Goal: Task Accomplishment & Management: Use online tool/utility

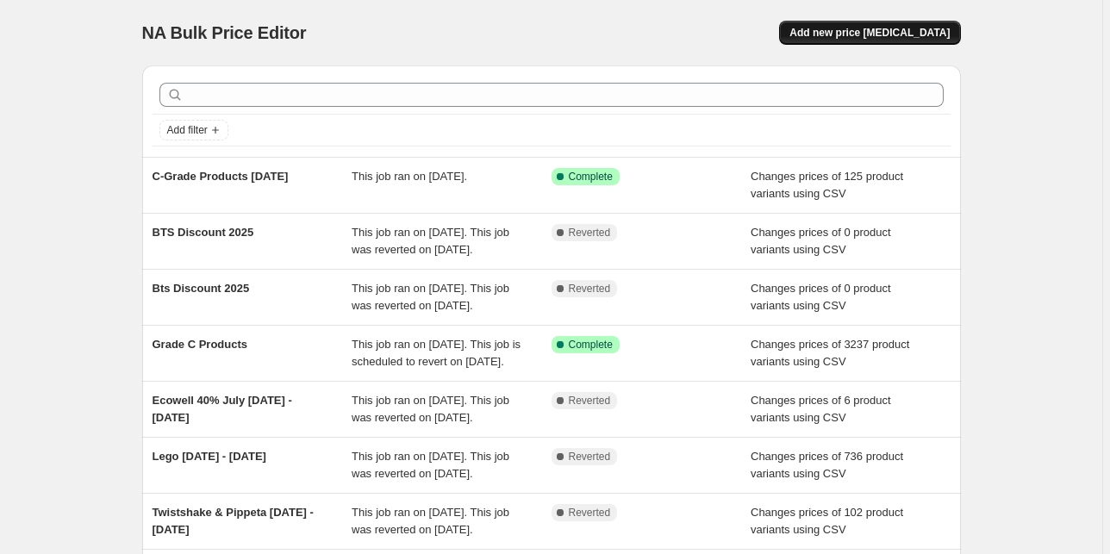
click at [846, 31] on span "Add new price [MEDICAL_DATA]" at bounding box center [869, 33] width 160 height 14
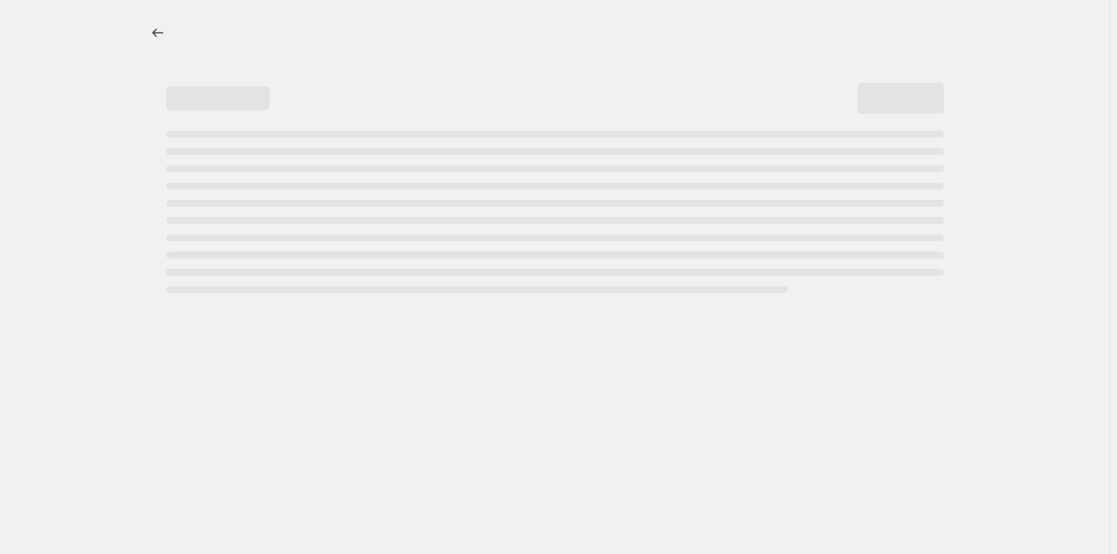
select select "percentage"
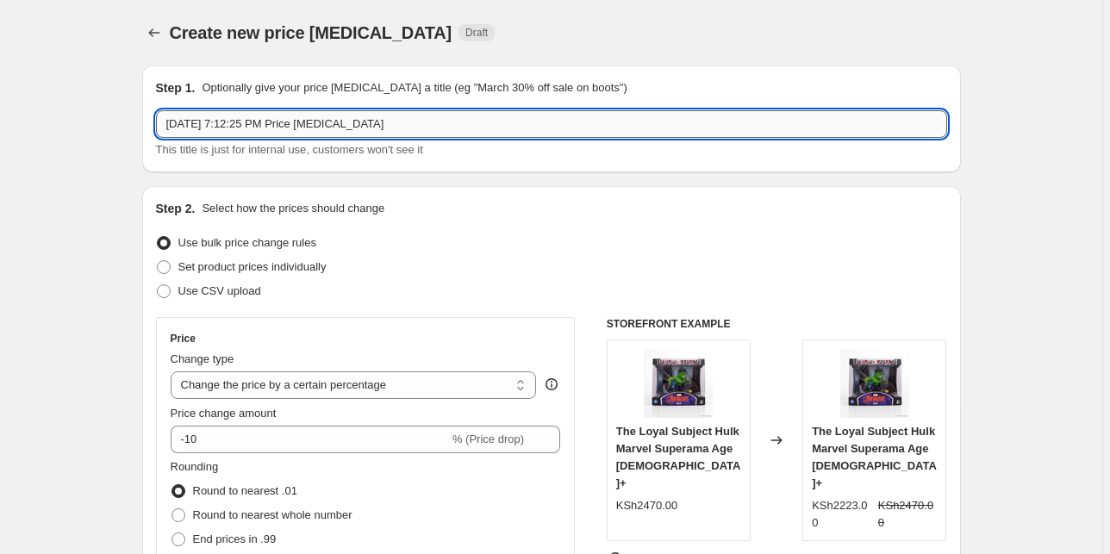
click at [266, 114] on input "Sep 25, 2025, 7:12:25 PM Price change job" at bounding box center [551, 124] width 791 height 28
paste input "Discounts-Ride & walker"
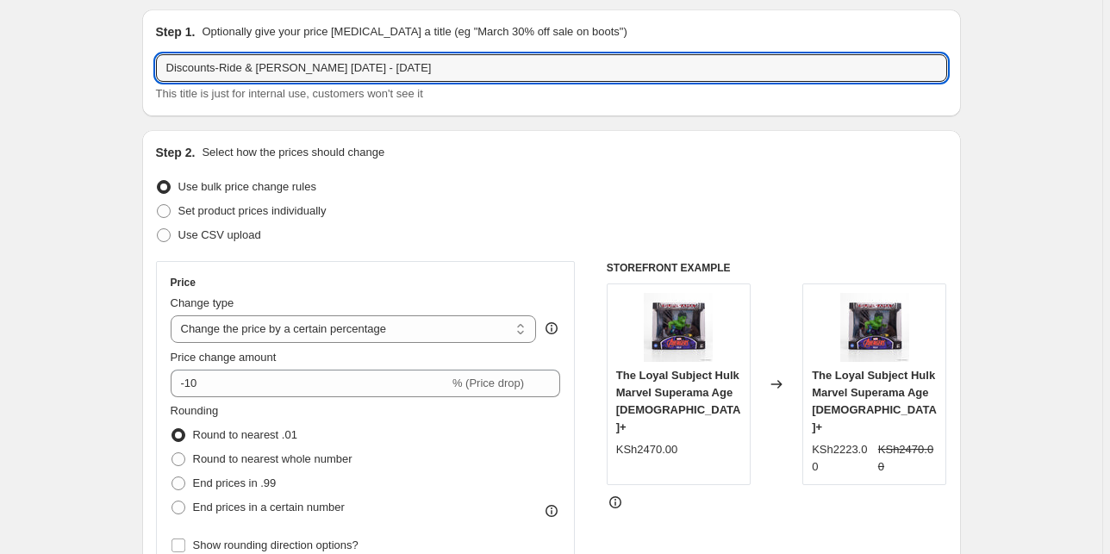
scroll to position [62, 0]
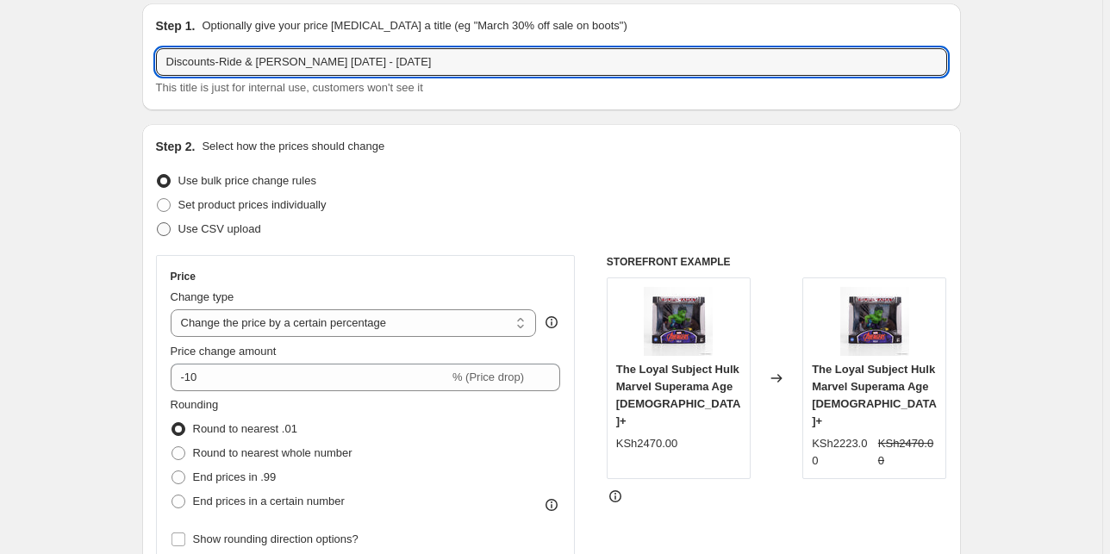
type input "Discounts-Ride & walker September 25 - October 25, 2025"
click at [247, 227] on span "Use CSV upload" at bounding box center [219, 228] width 83 height 13
click at [158, 223] on input "Use CSV upload" at bounding box center [157, 222] width 1 height 1
radio input "true"
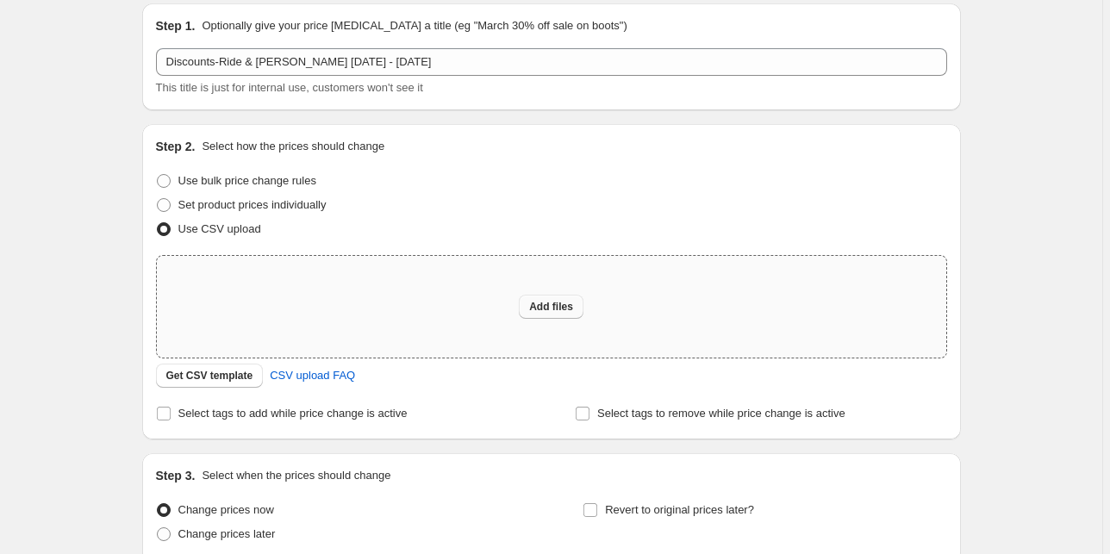
click at [561, 298] on button "Add files" at bounding box center [551, 307] width 65 height 24
type input "C:\fakepath\Prices to be Updated Kenya 2 - Discounts-Ride & walker.csv"
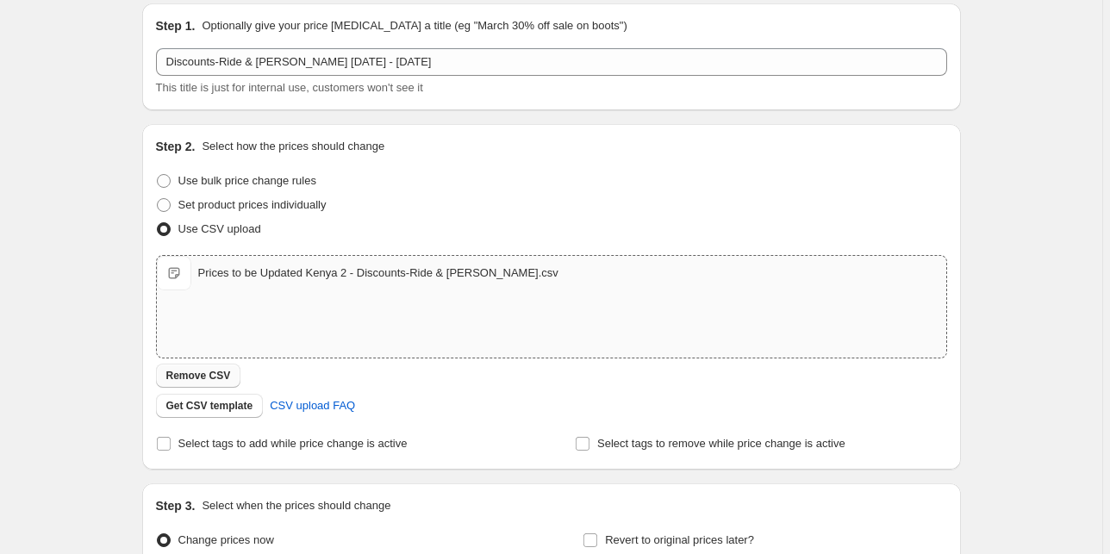
scroll to position [127, 0]
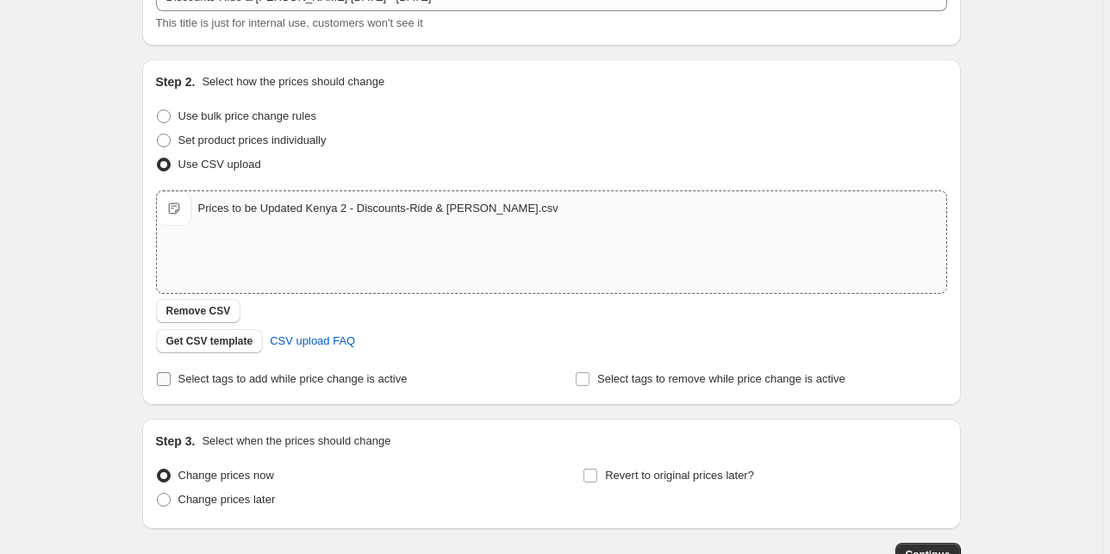
click at [171, 379] on span at bounding box center [164, 379] width 16 height 16
click at [171, 379] on input "Select tags to add while price change is active" at bounding box center [164, 379] width 14 height 14
checkbox input "true"
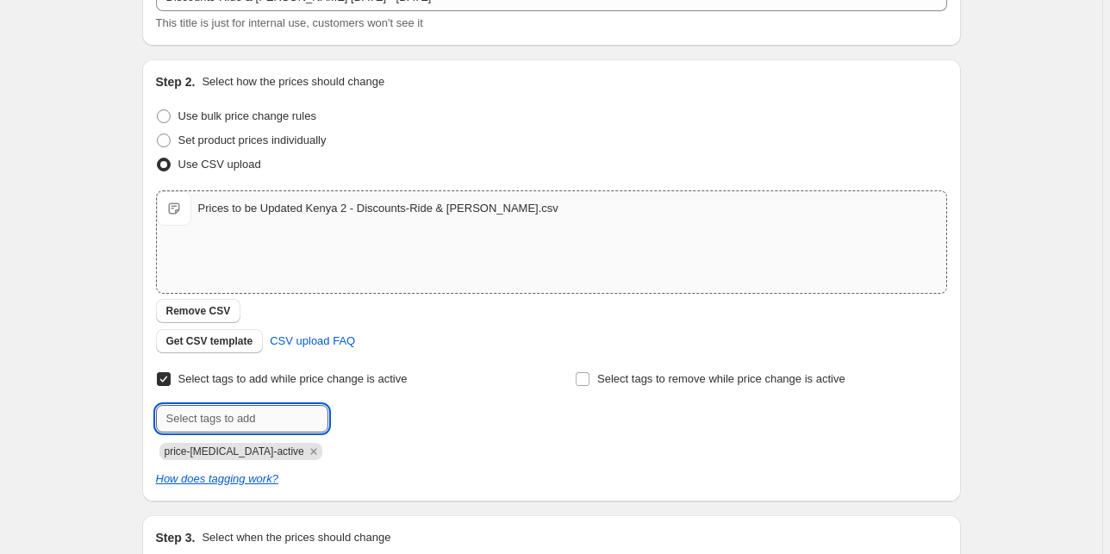
click at [206, 418] on input "text" at bounding box center [242, 419] width 172 height 28
type input "Sale"
click at [306, 452] on icon "Remove price-change-job-active" at bounding box center [314, 452] width 16 height 16
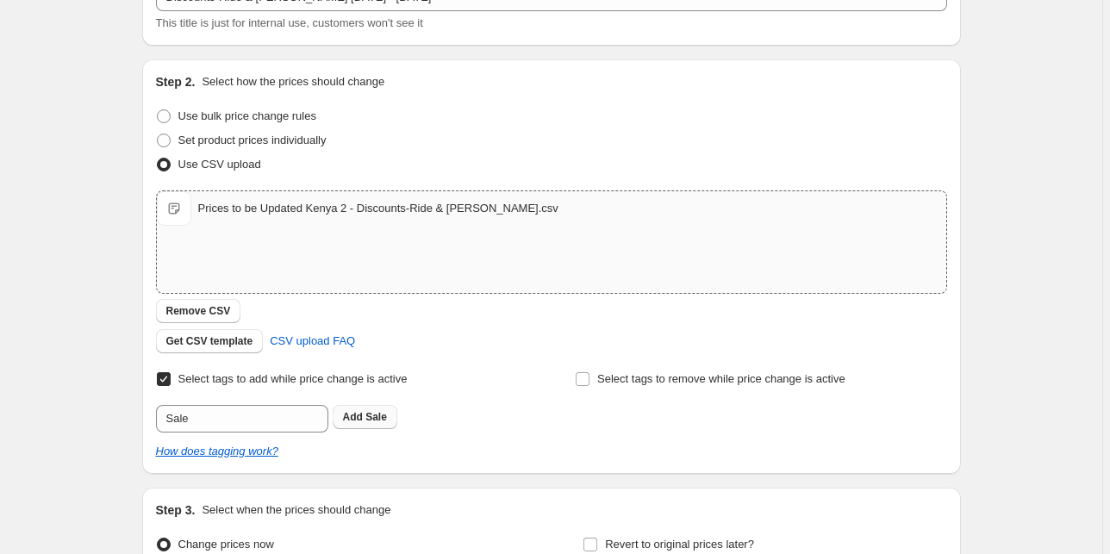
click at [365, 425] on button "Add Sale" at bounding box center [365, 417] width 65 height 24
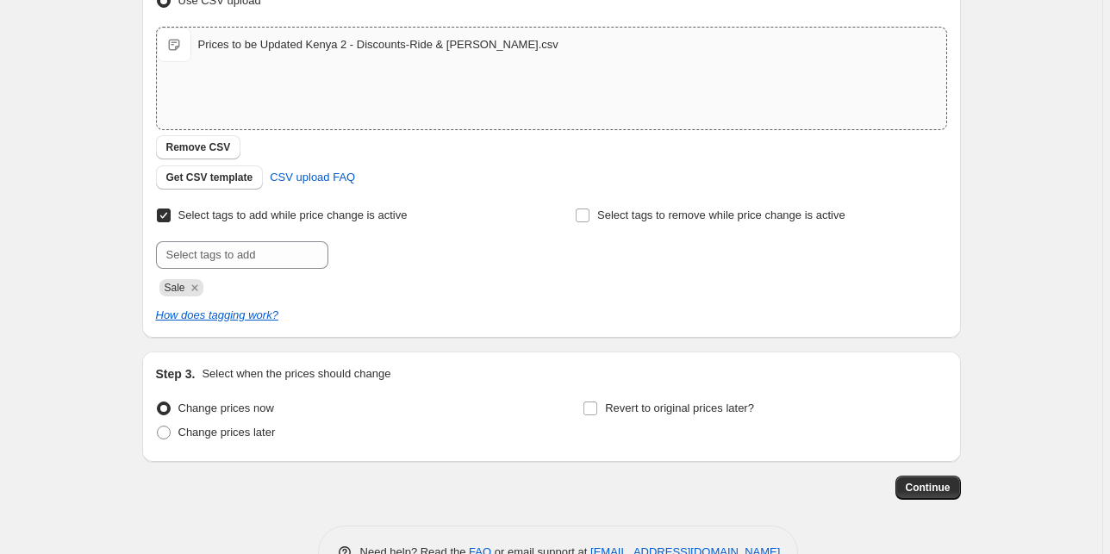
scroll to position [340, 0]
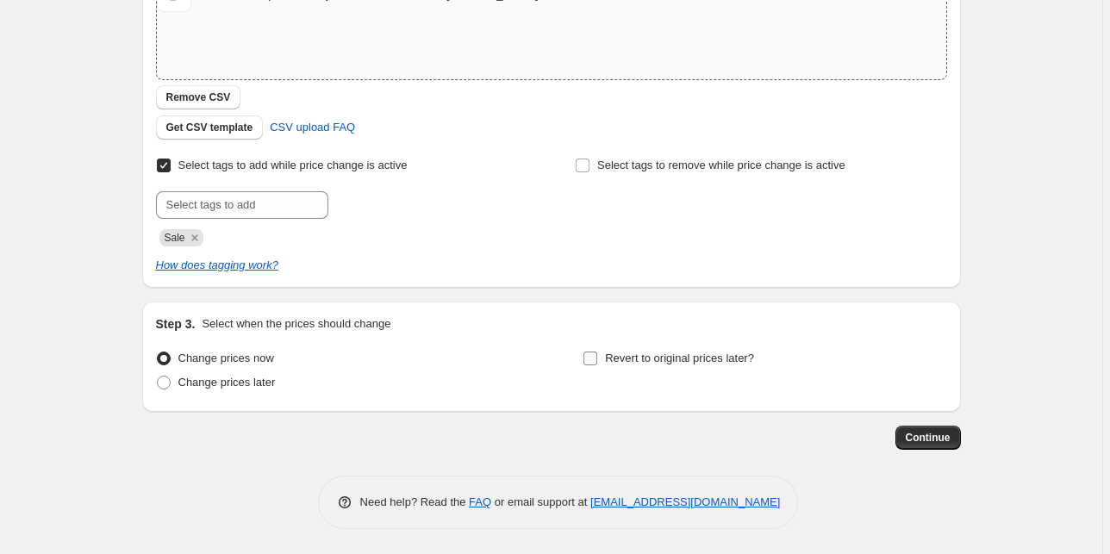
click at [595, 358] on input "Revert to original prices later?" at bounding box center [590, 359] width 14 height 14
checkbox input "true"
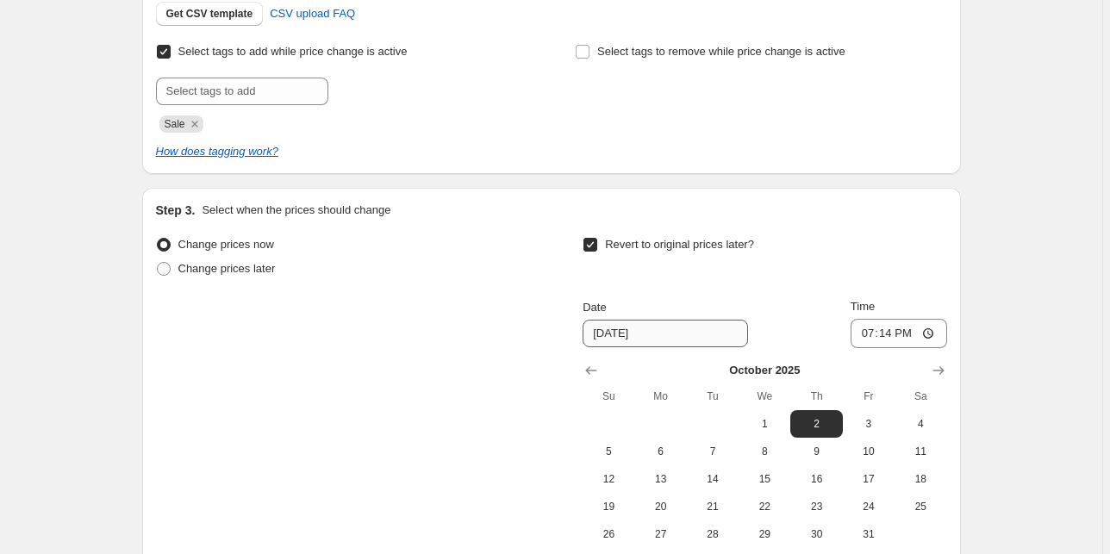
scroll to position [478, 0]
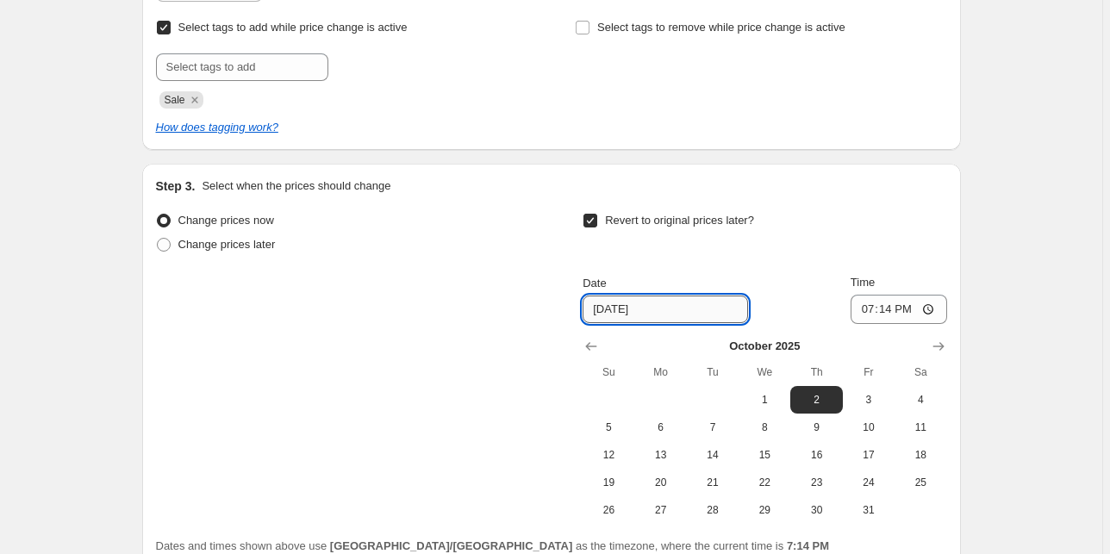
click at [620, 308] on input "10/2/2025" at bounding box center [665, 310] width 165 height 28
type input "10/26/2025"
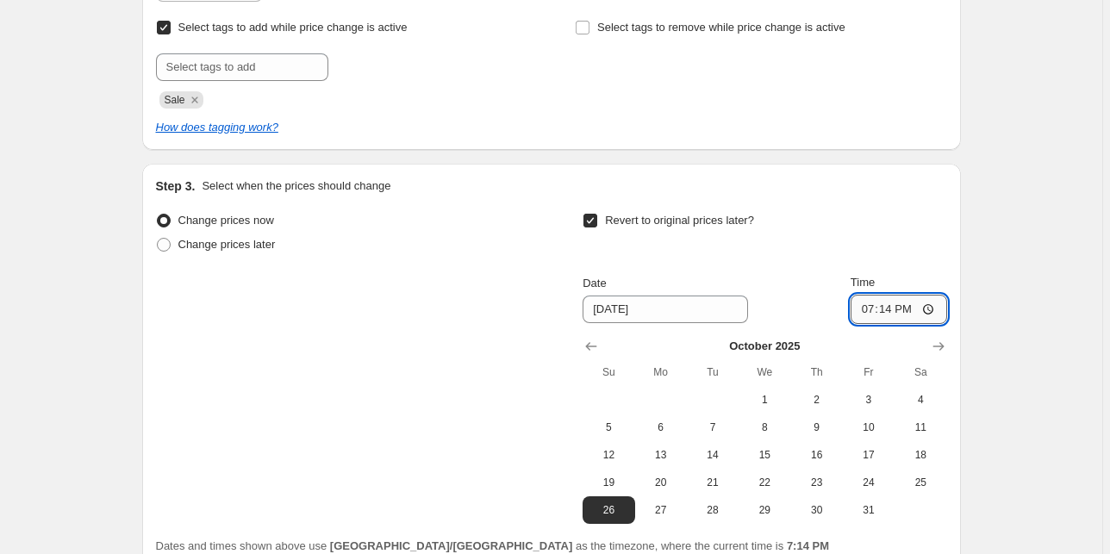
click at [858, 309] on input "19:14" at bounding box center [899, 309] width 97 height 29
type input "05:00"
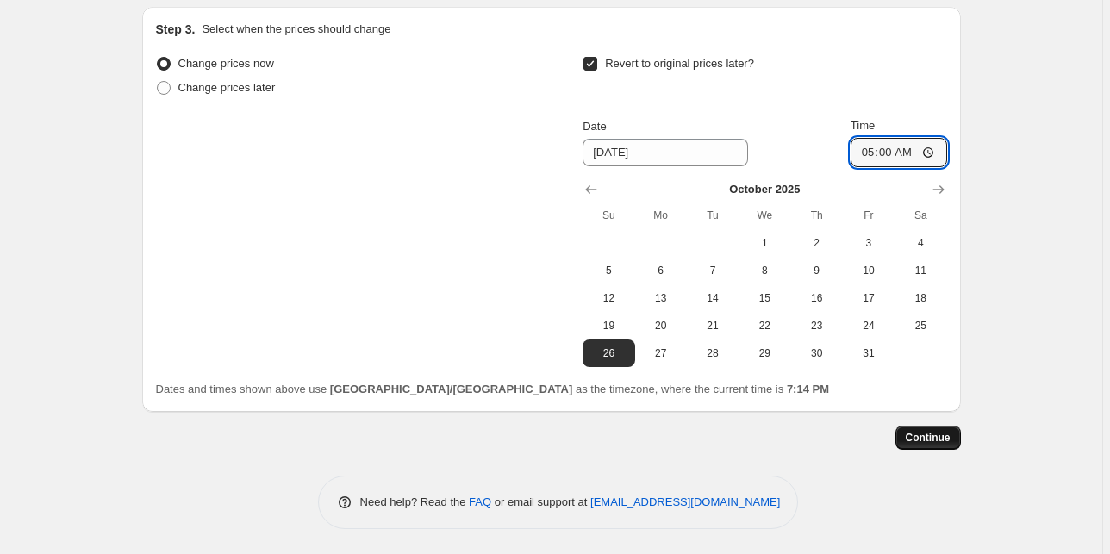
click at [941, 436] on span "Continue" at bounding box center [928, 438] width 45 height 14
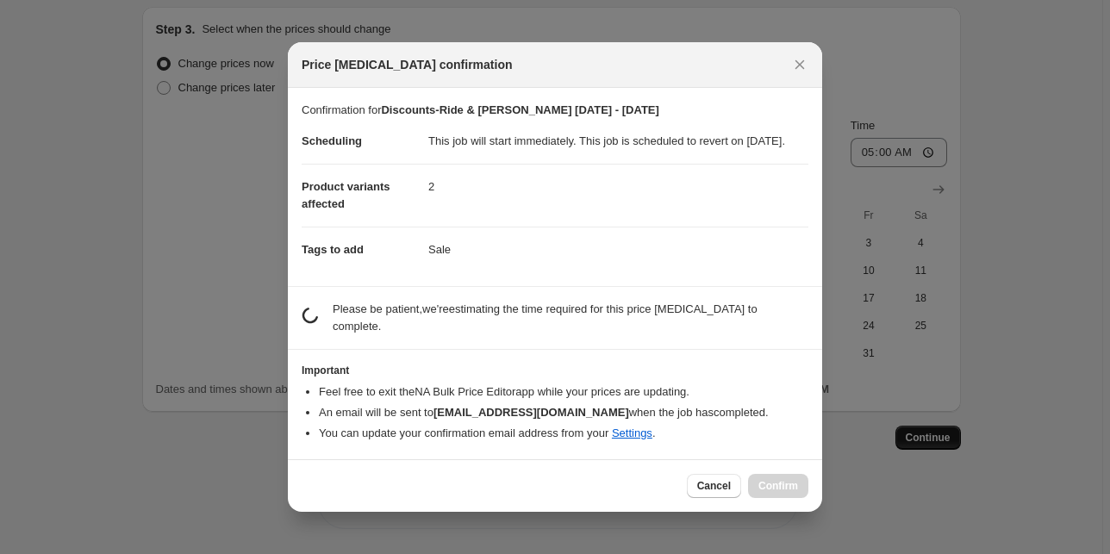
scroll to position [0, 0]
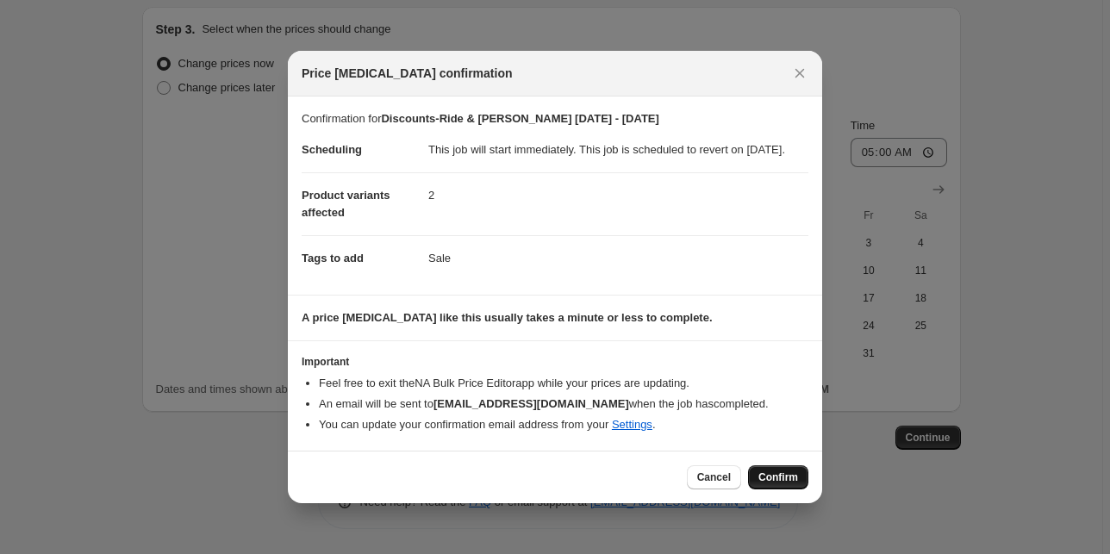
click at [779, 484] on span "Confirm" at bounding box center [778, 477] width 40 height 14
